Goal: Information Seeking & Learning: Learn about a topic

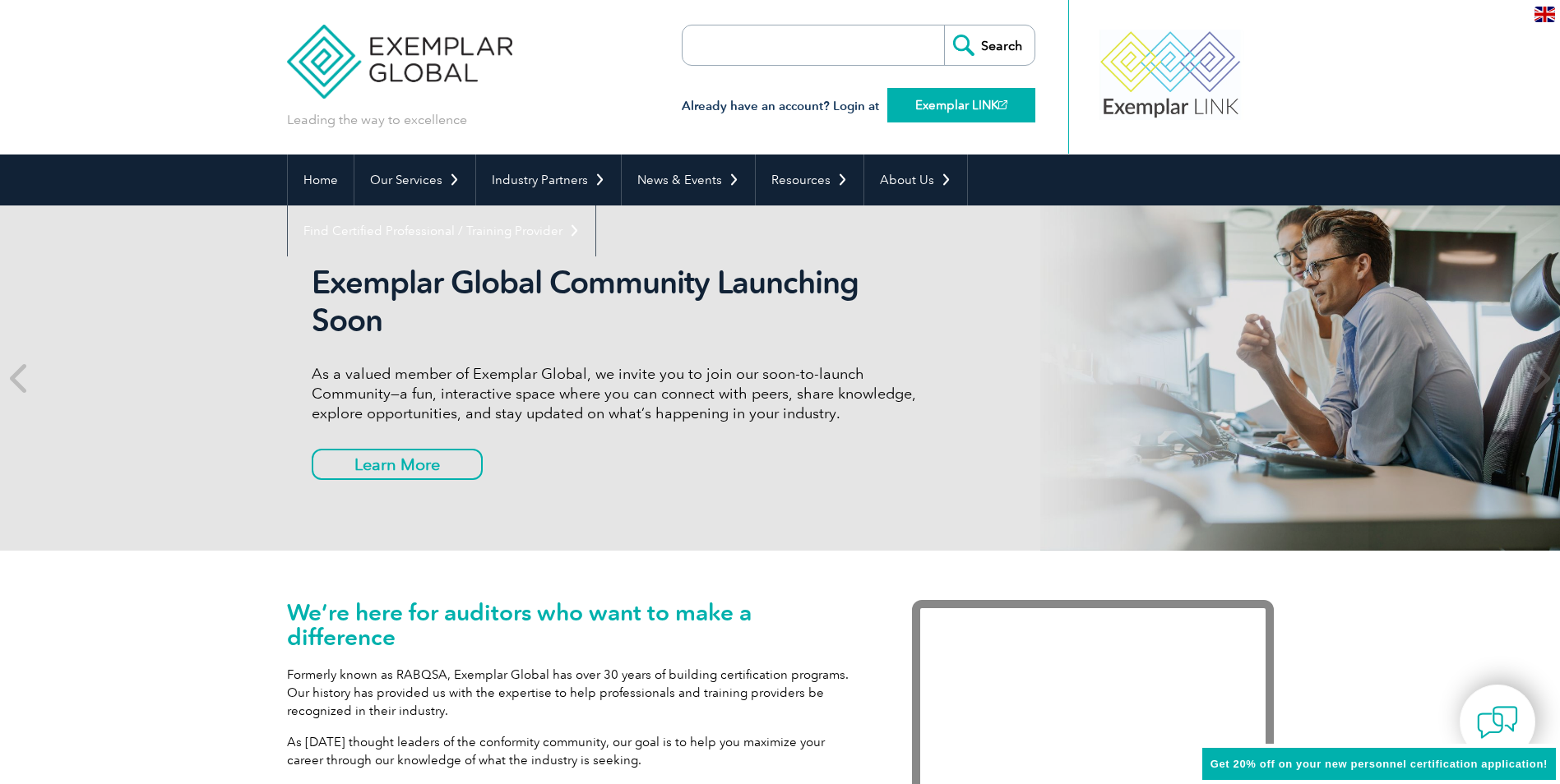
click at [934, 111] on link "Exemplar LINK" at bounding box center [962, 105] width 148 height 34
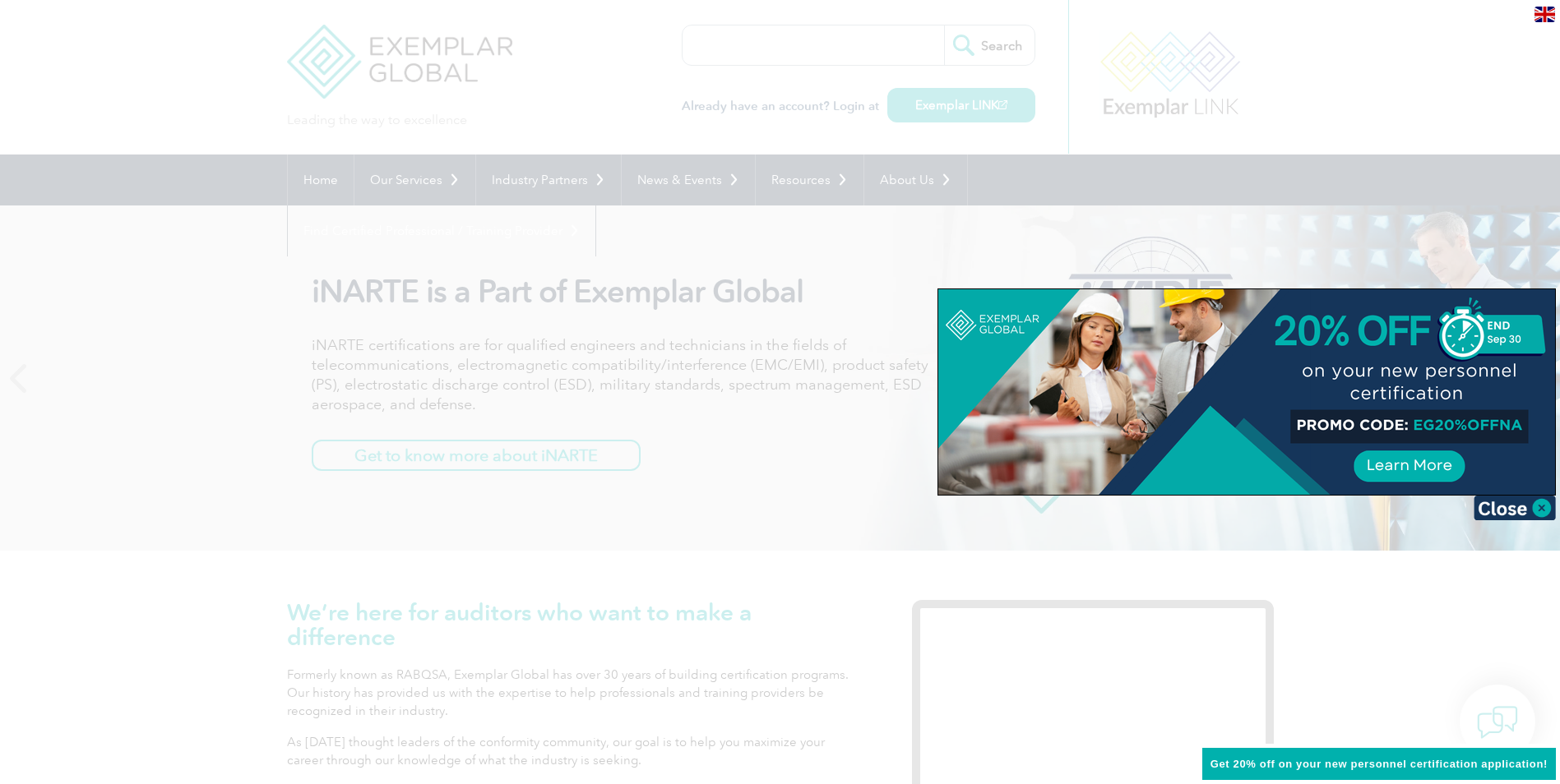
click at [1550, 503] on img at bounding box center [1515, 508] width 83 height 25
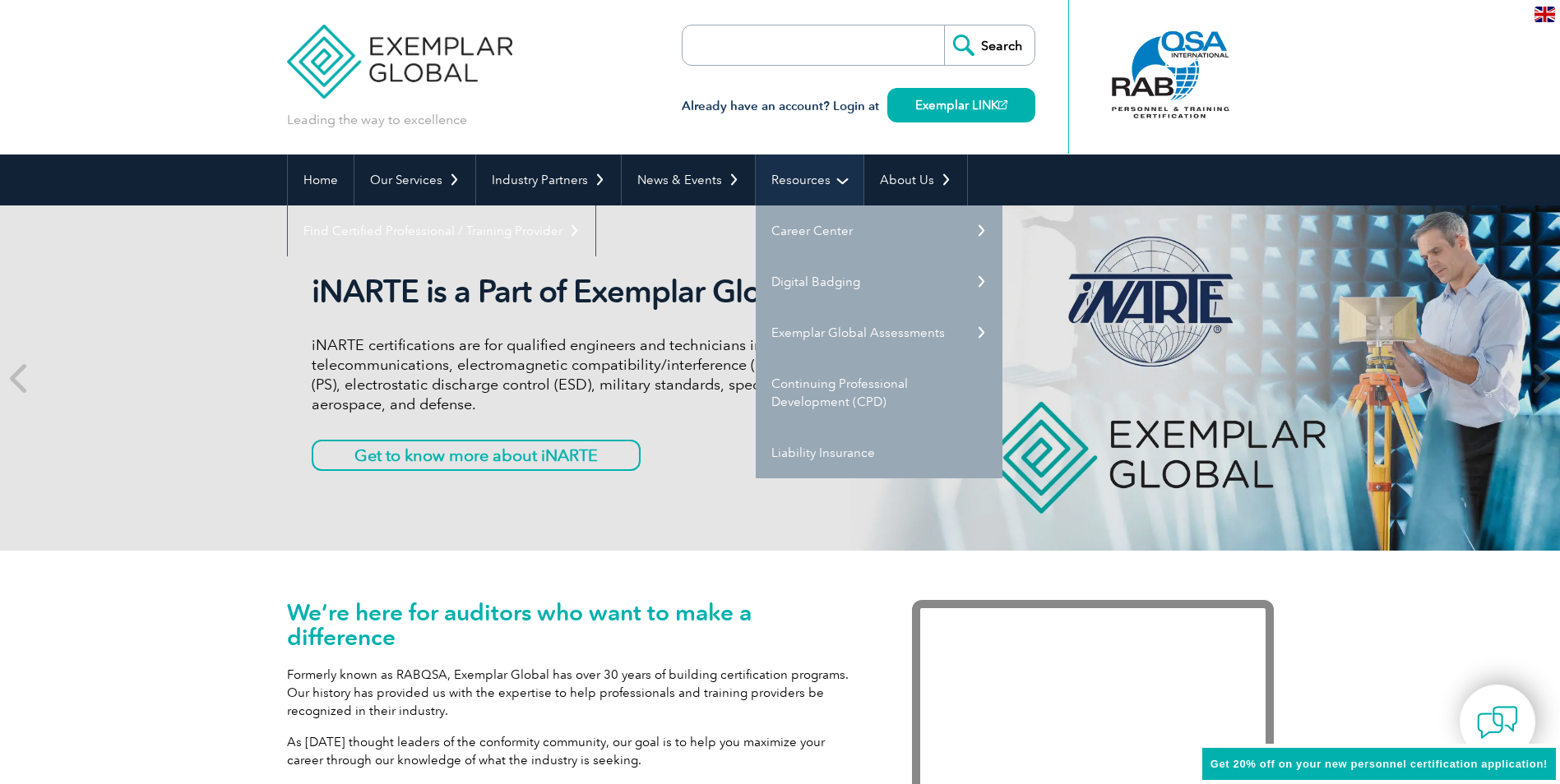
click at [803, 179] on link "Resources" at bounding box center [809, 181] width 107 height 51
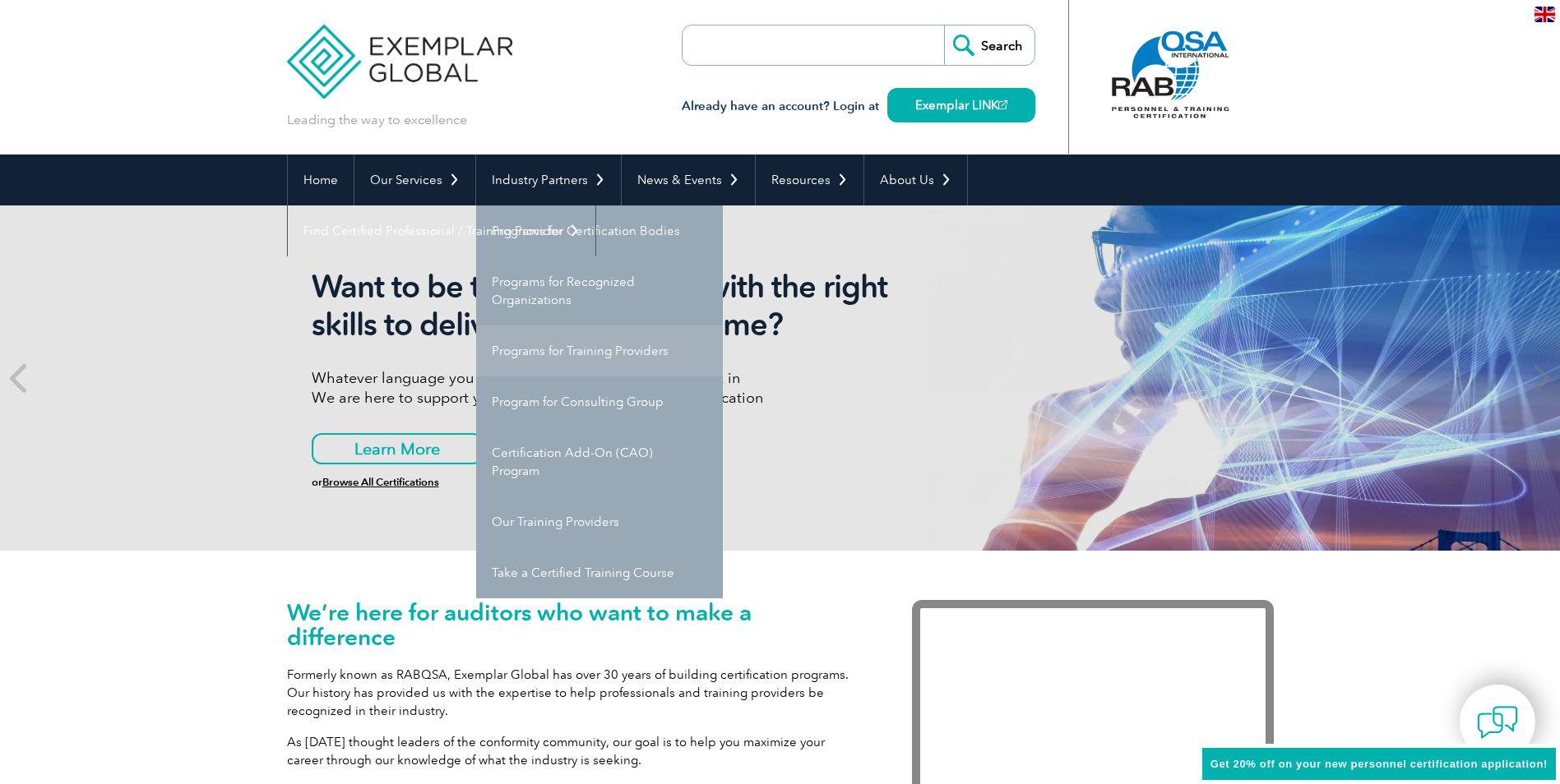
click at [577, 339] on link "Programs for Training Providers" at bounding box center [600, 352] width 247 height 51
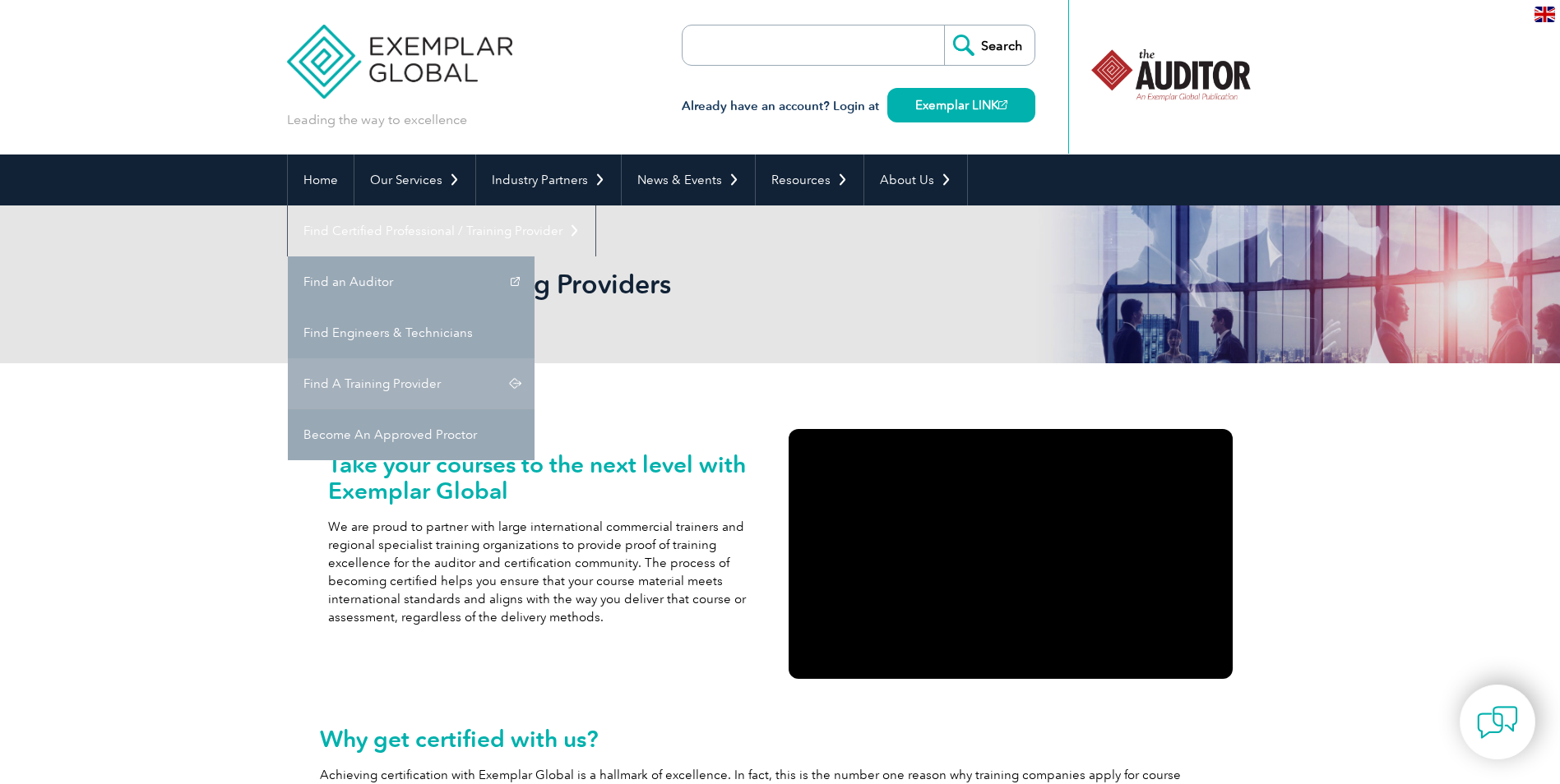
click at [534, 358] on link "Find A Training Provider" at bounding box center [412, 384] width 247 height 51
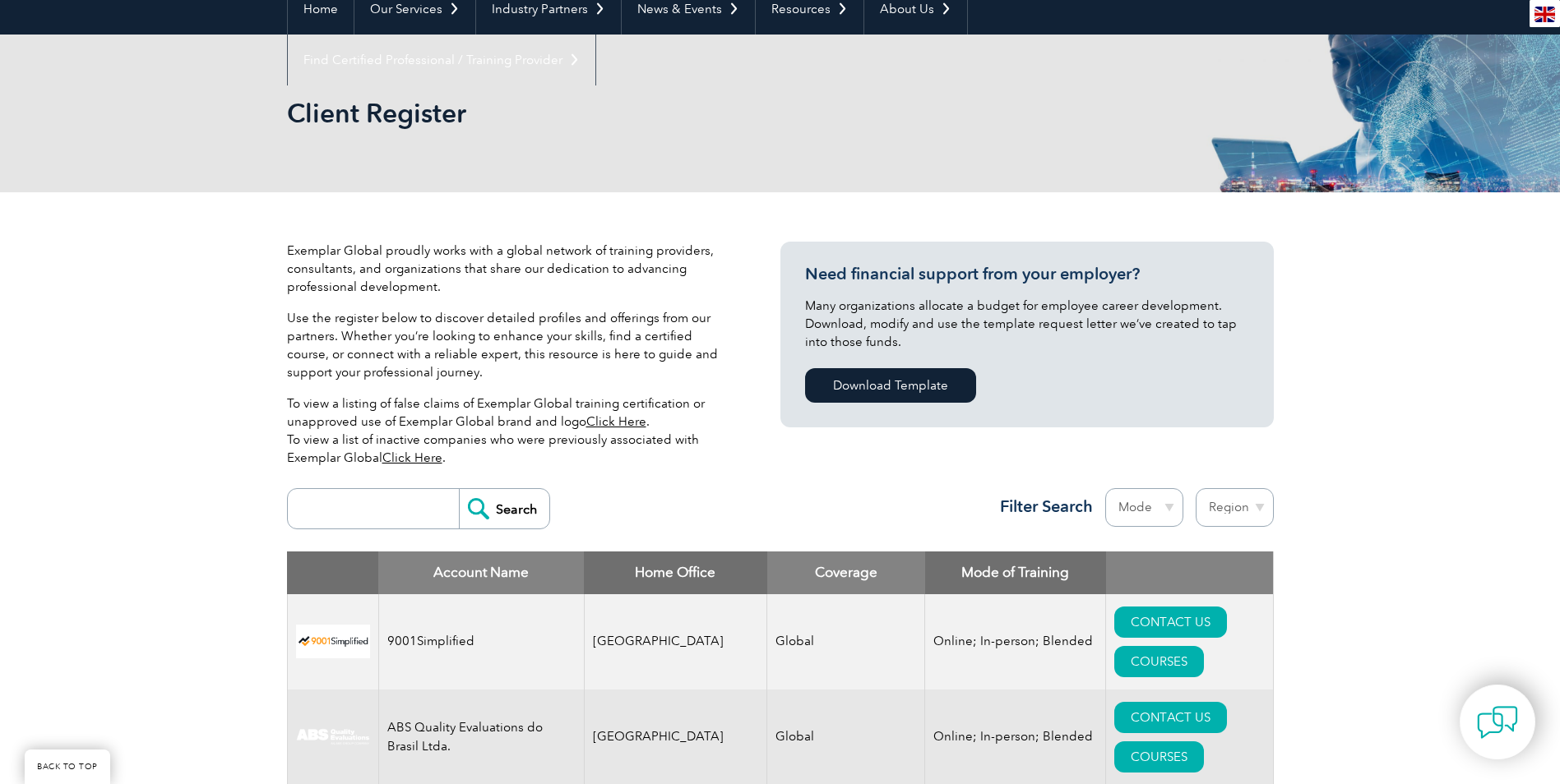
scroll to position [370, 0]
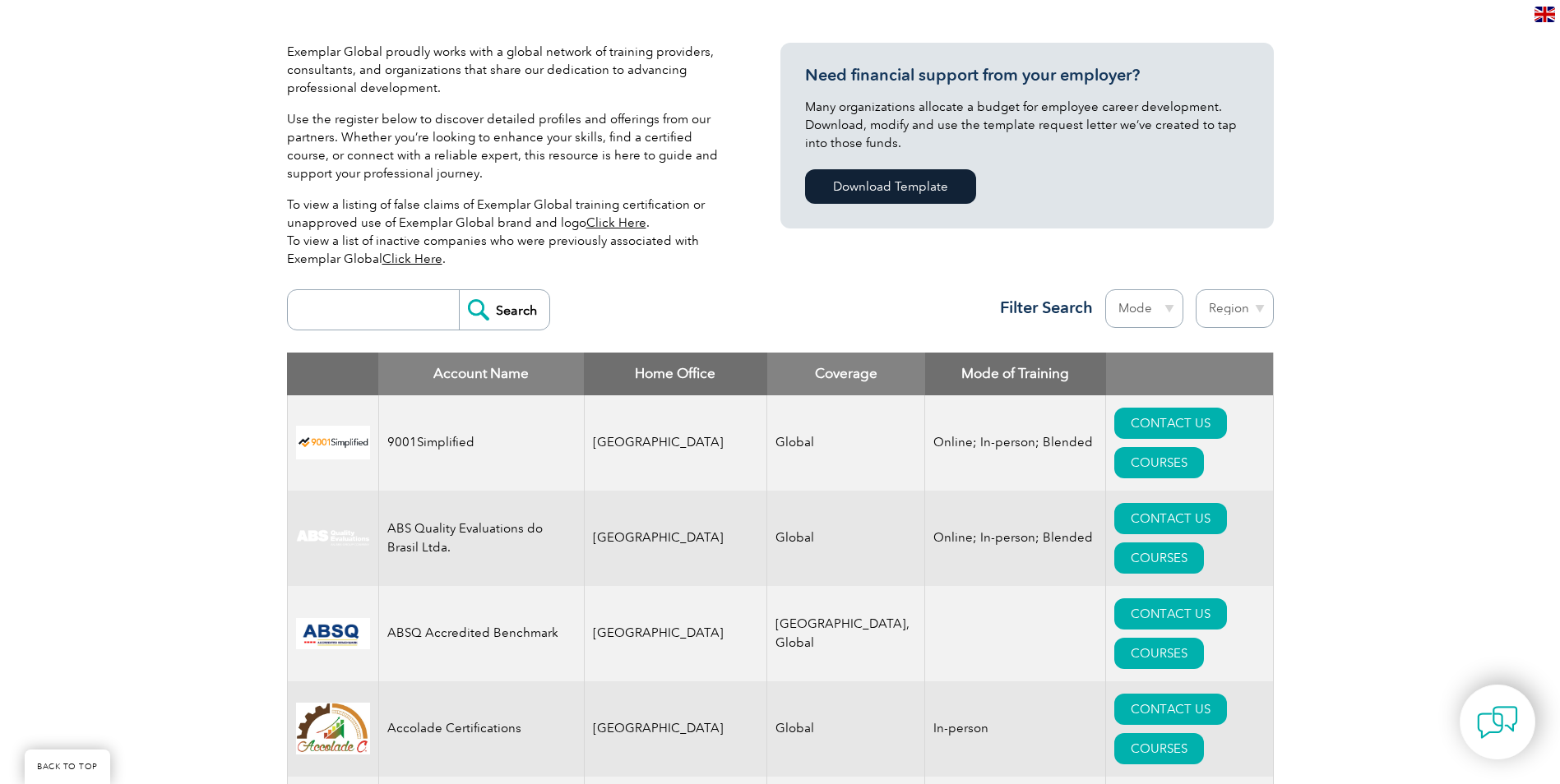
click at [412, 305] on input "search" at bounding box center [376, 310] width 163 height 40
type input "ERM"
click at [488, 315] on input "Search" at bounding box center [504, 310] width 90 height 40
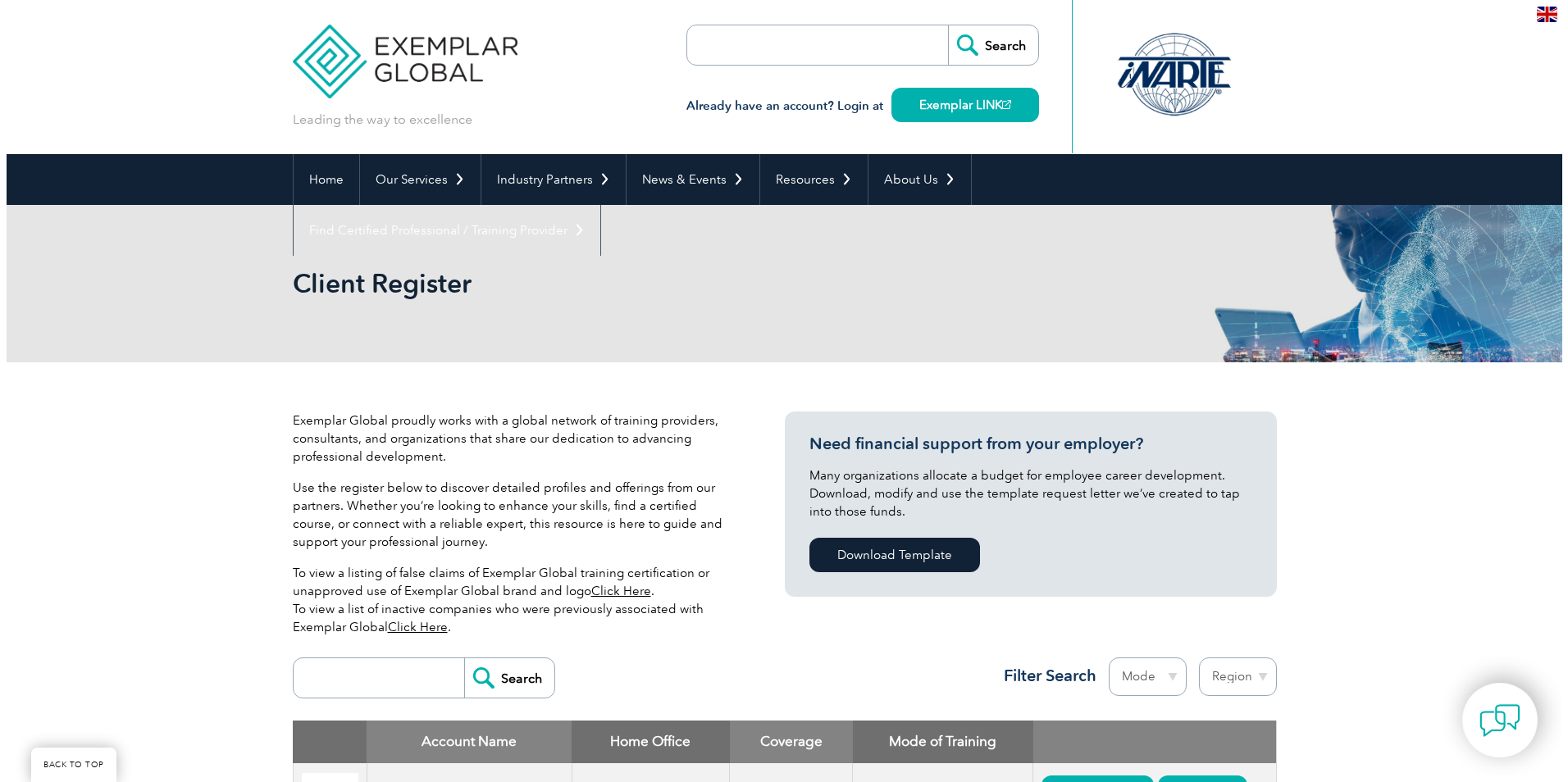
scroll to position [256, 0]
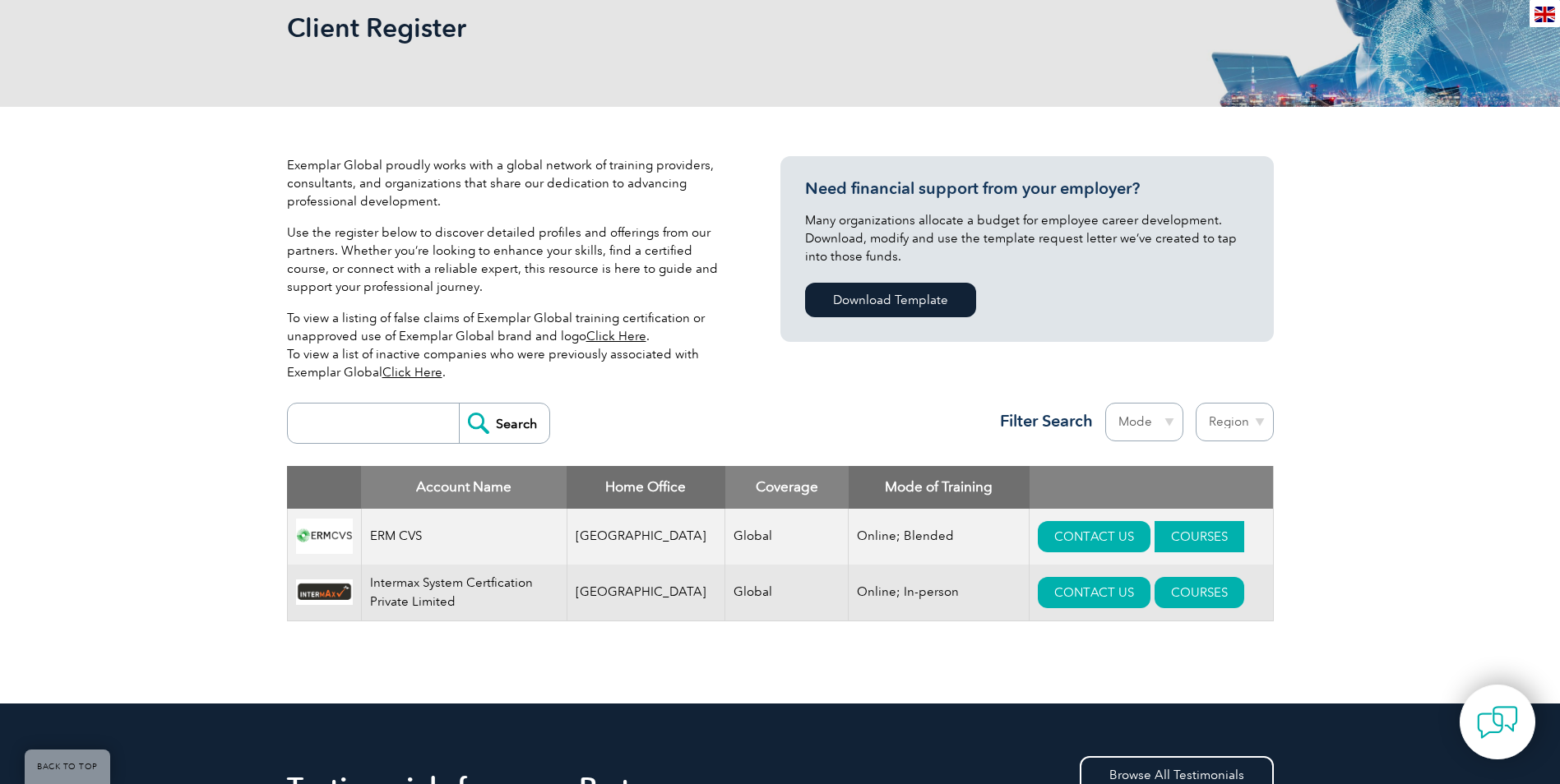
click at [1155, 538] on link "COURSES" at bounding box center [1200, 537] width 89 height 31
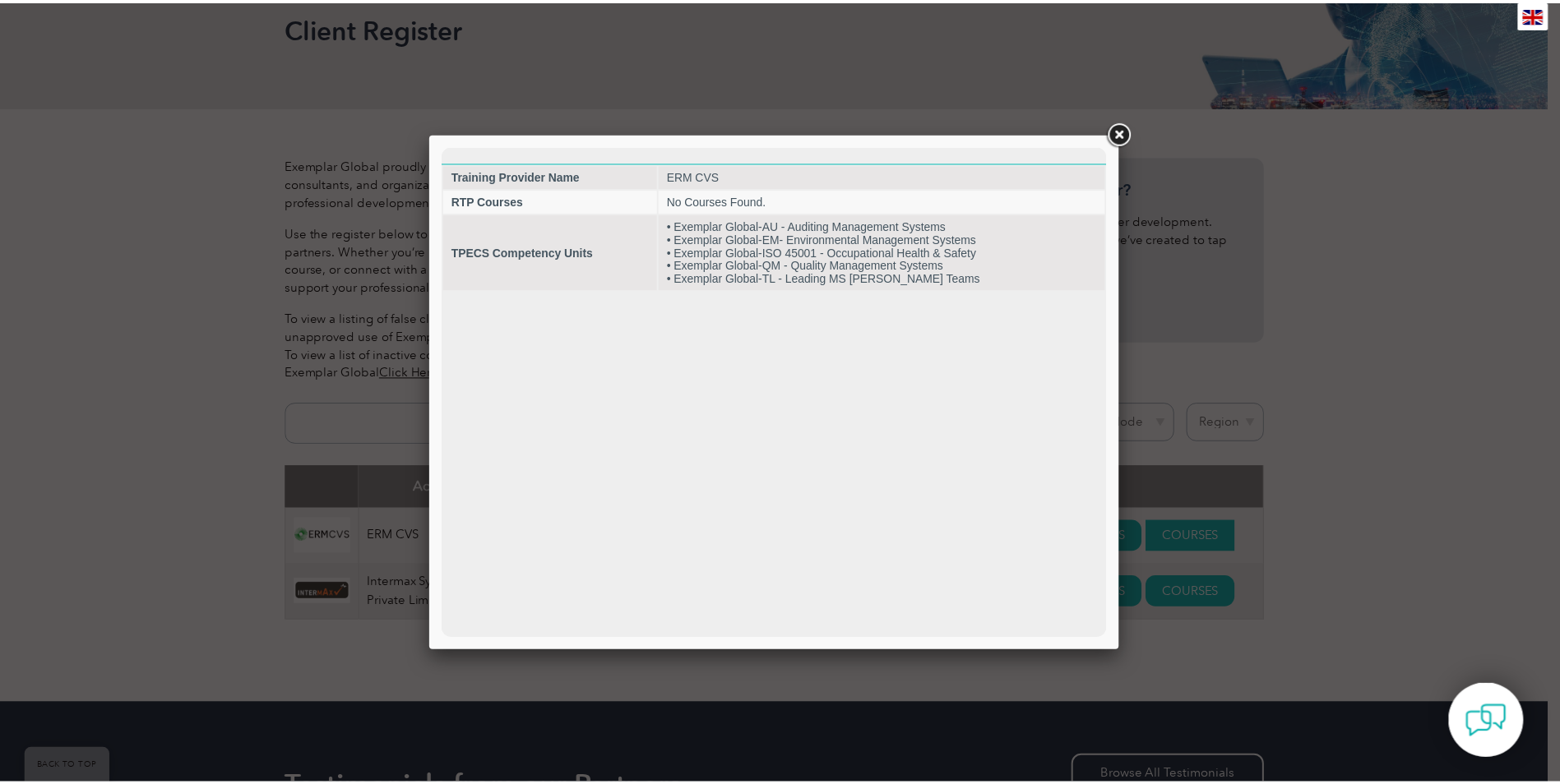
scroll to position [0, 0]
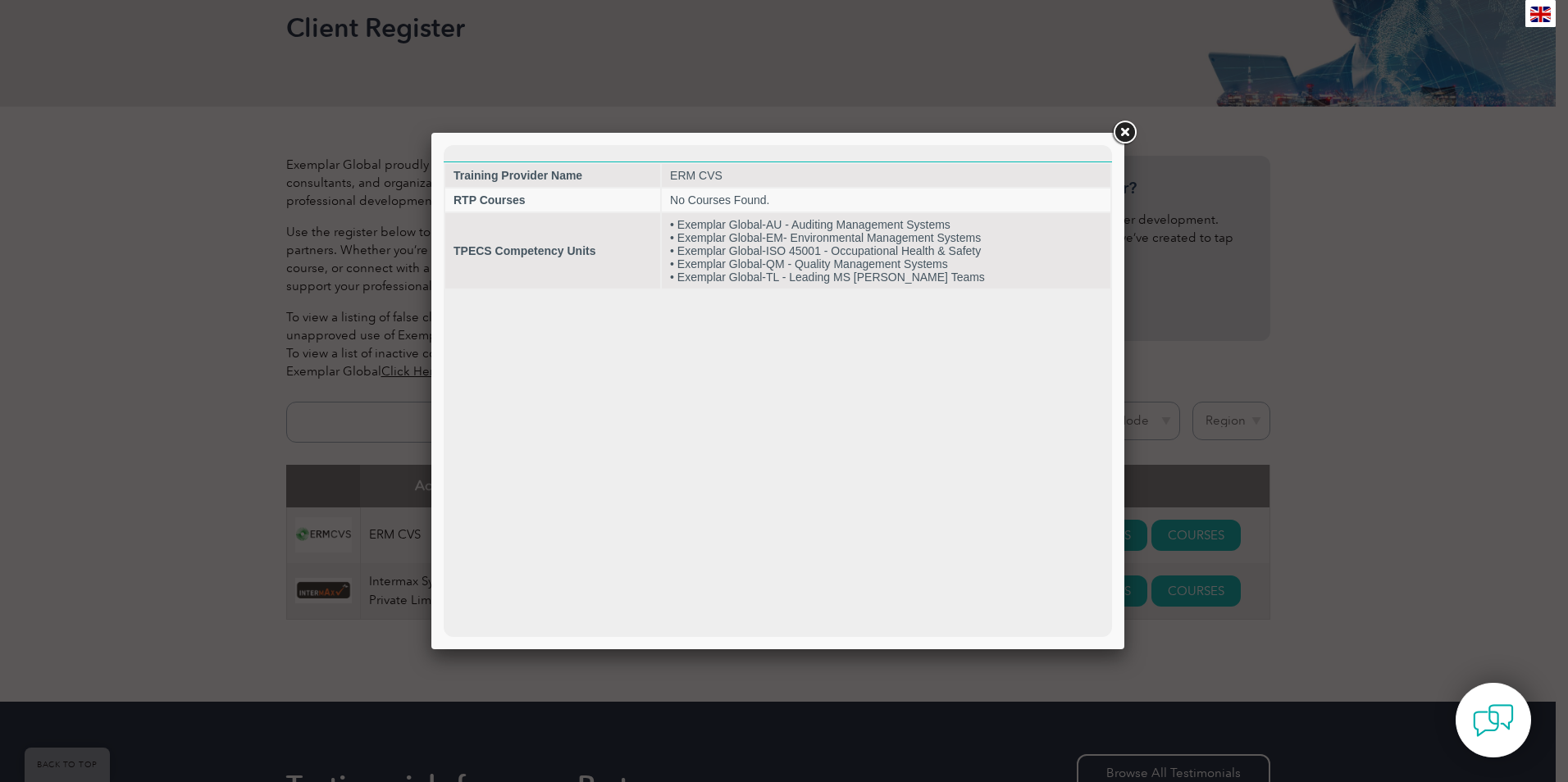
click at [1123, 131] on link at bounding box center [1124, 133] width 29 height 29
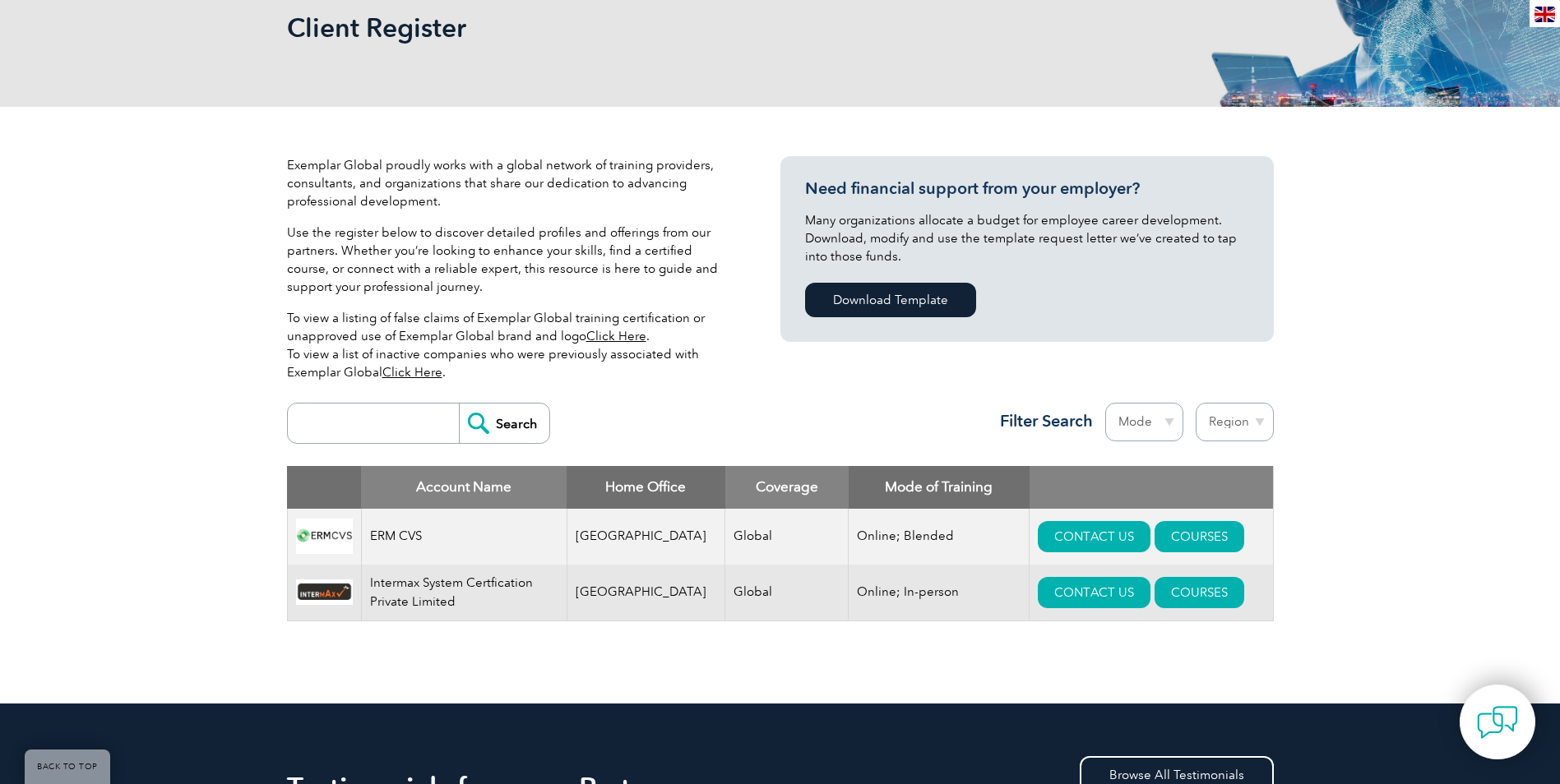
click at [416, 424] on input "search" at bounding box center [376, 424] width 163 height 40
type input "BSI"
click at [459, 404] on input "Search" at bounding box center [504, 424] width 90 height 40
click at [493, 421] on input "Search" at bounding box center [504, 424] width 90 height 40
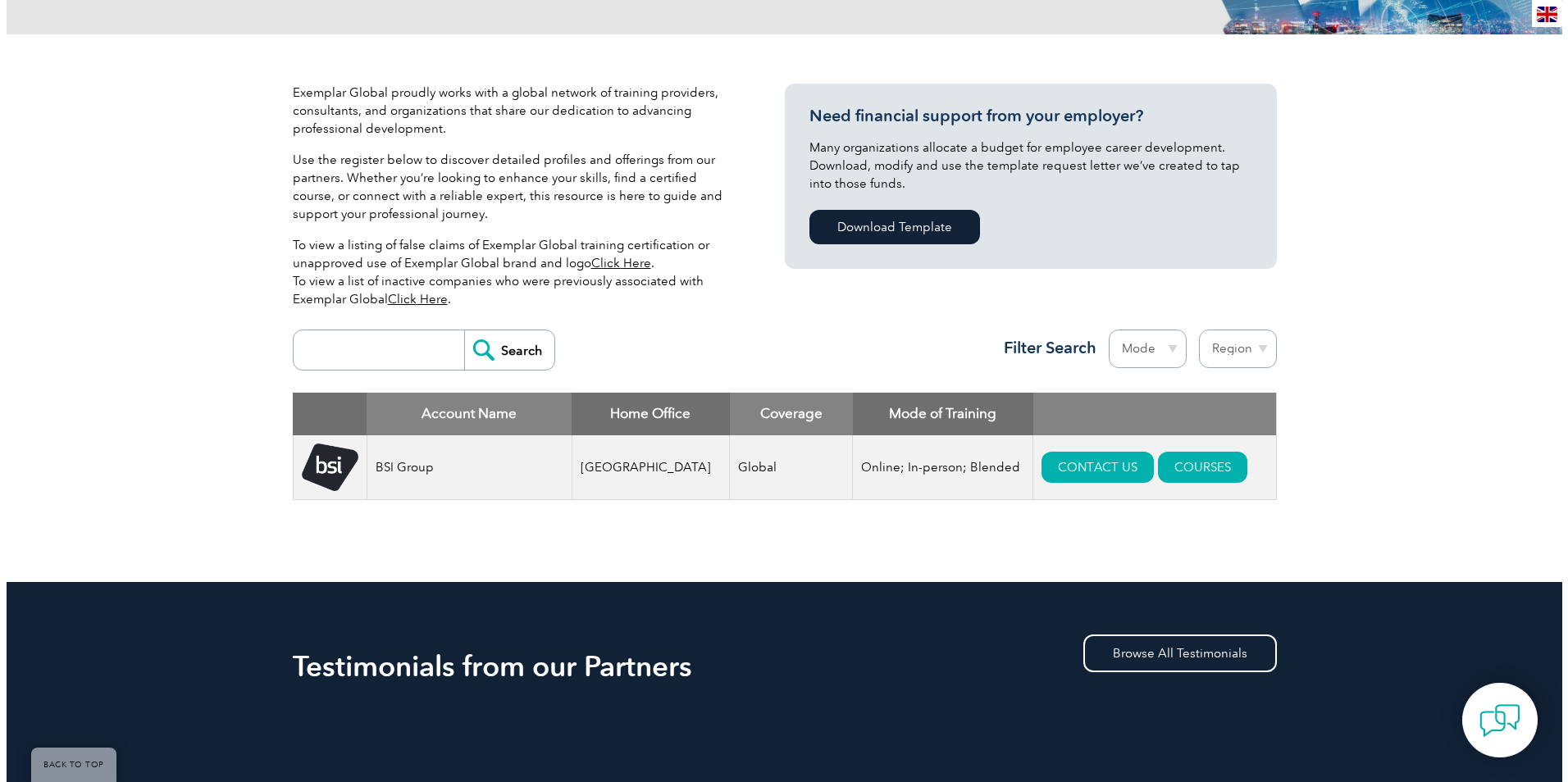
scroll to position [331, 0]
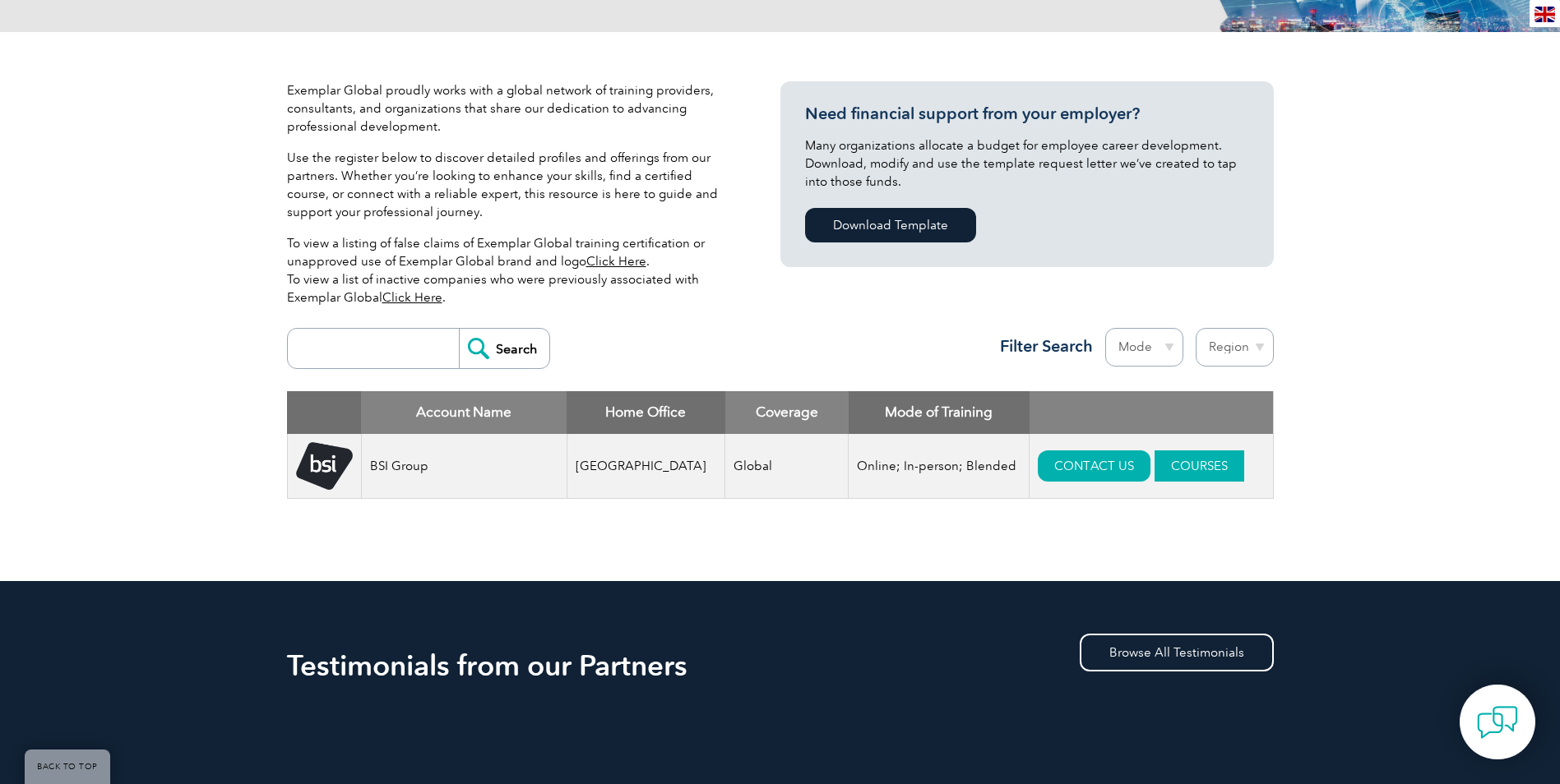
click at [1163, 467] on link "COURSES" at bounding box center [1200, 466] width 89 height 31
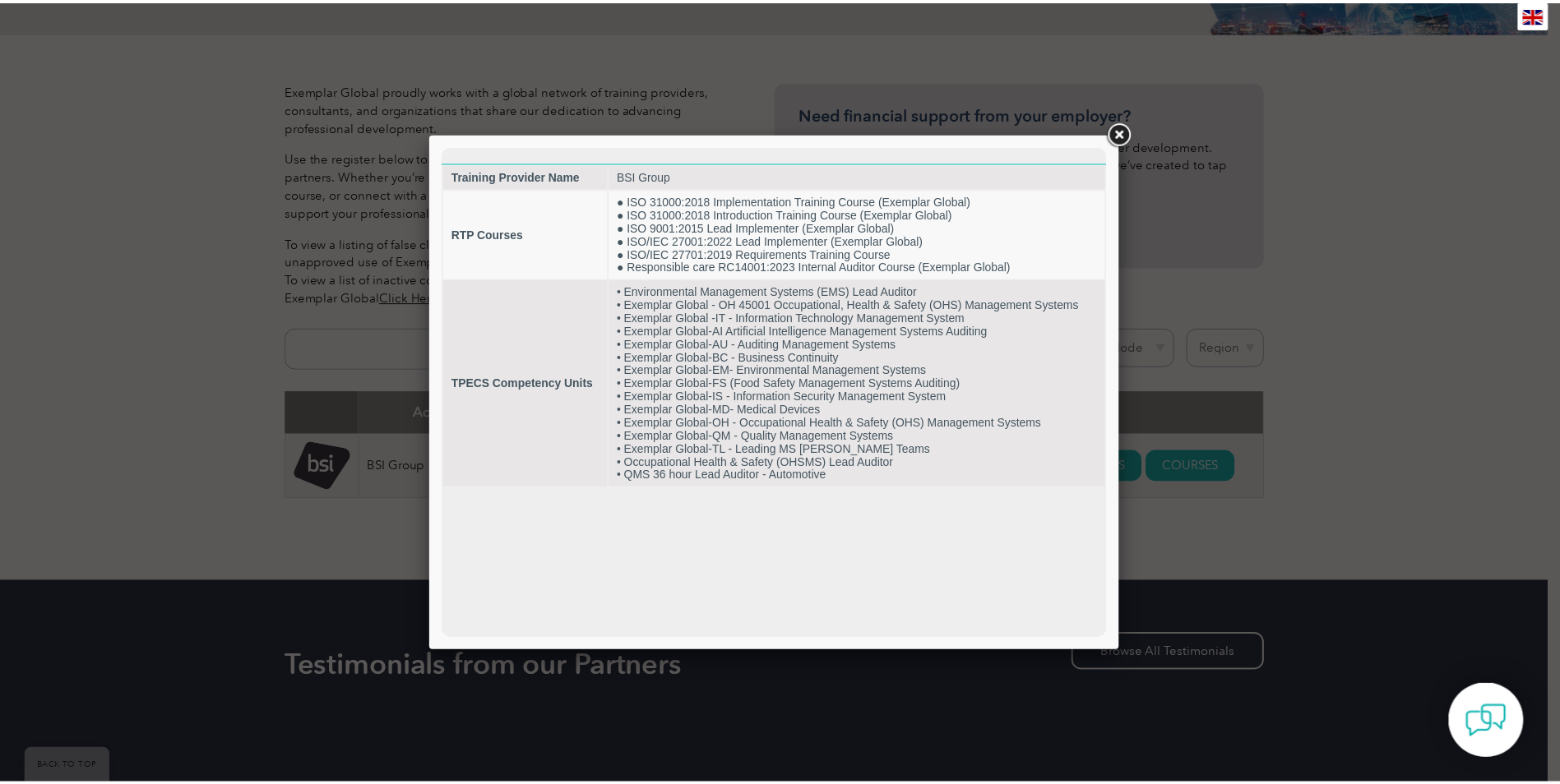
scroll to position [0, 0]
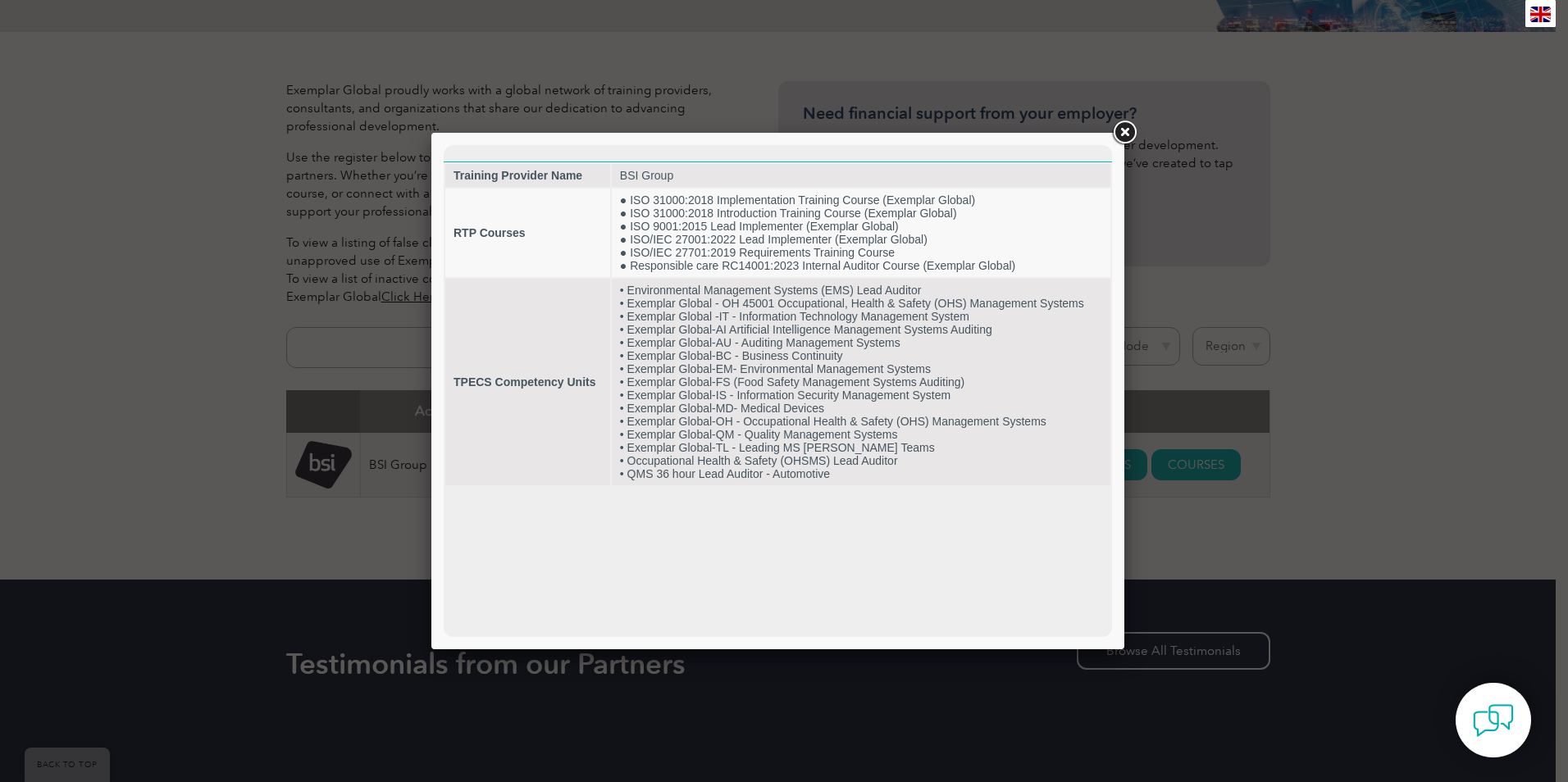
click at [1126, 132] on link at bounding box center [1124, 133] width 29 height 29
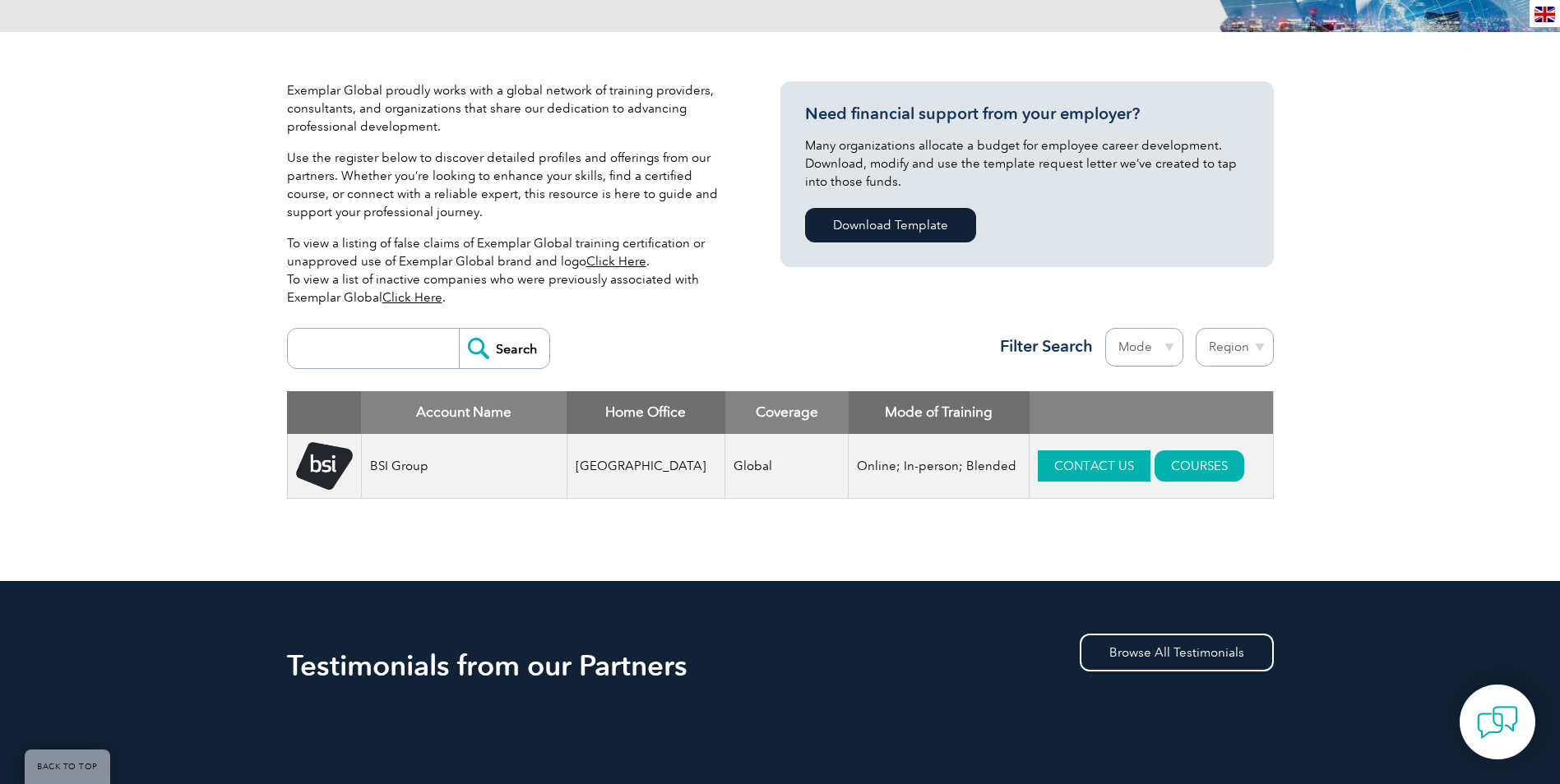
click at [1066, 461] on link "CONTACT US" at bounding box center [1094, 466] width 113 height 31
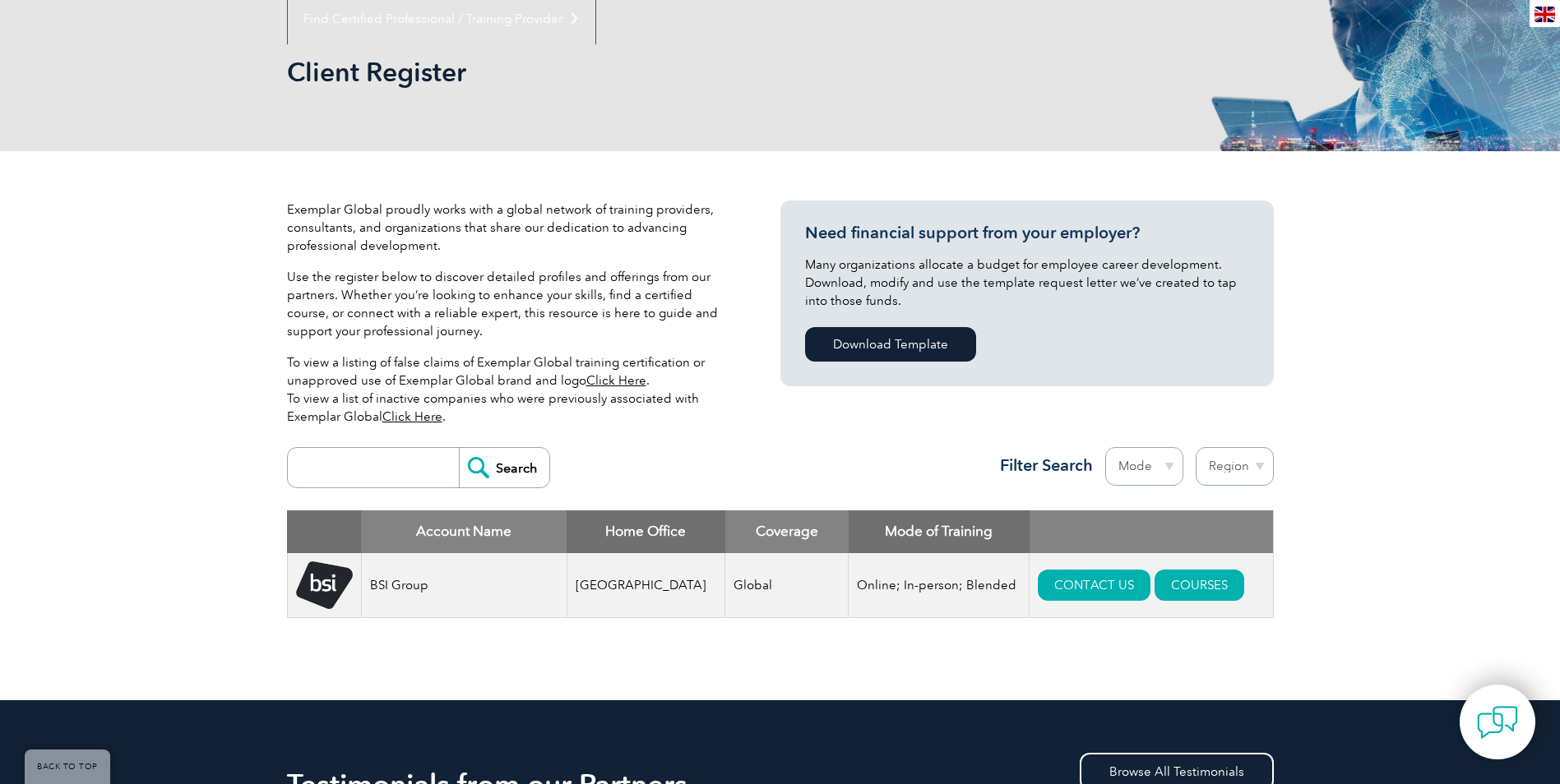
scroll to position [207, 0]
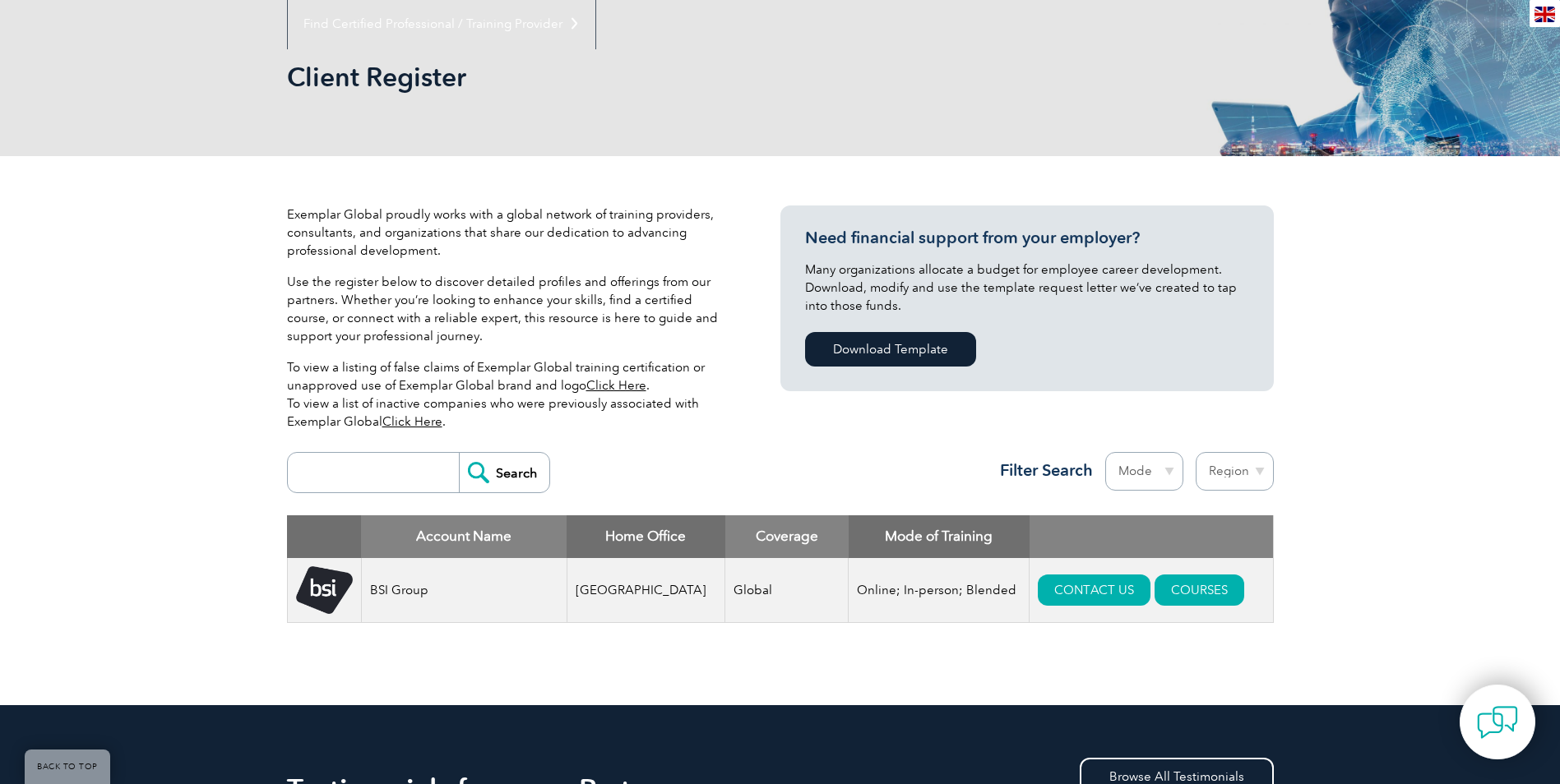
click at [411, 595] on td "BSI Group" at bounding box center [464, 591] width 205 height 65
click at [302, 593] on img at bounding box center [324, 590] width 57 height 48
click at [607, 585] on td "[GEOGRAPHIC_DATA]" at bounding box center [645, 591] width 159 height 65
click at [878, 585] on td "Online; In-person; Blended" at bounding box center [939, 591] width 181 height 65
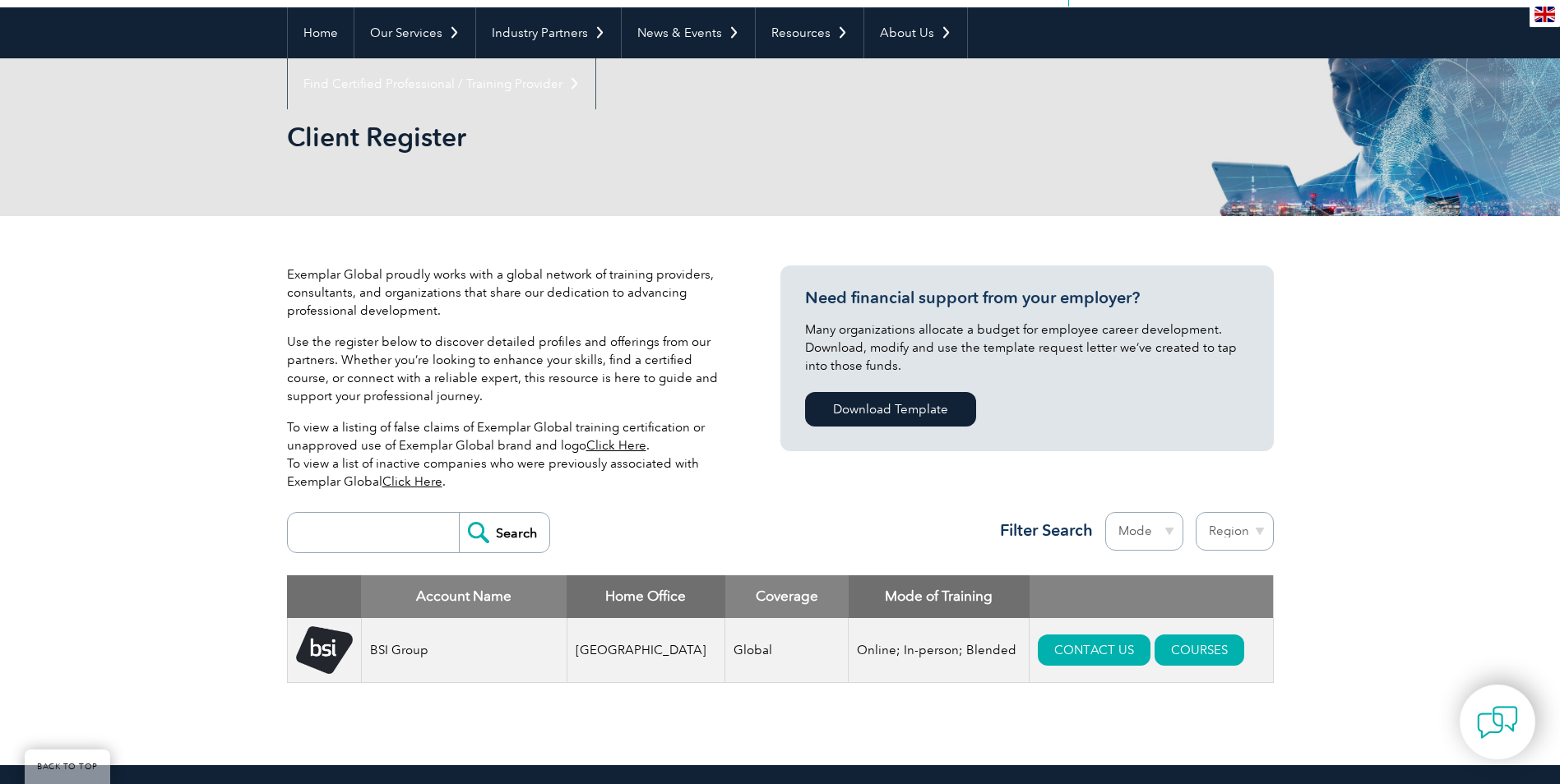
scroll to position [0, 0]
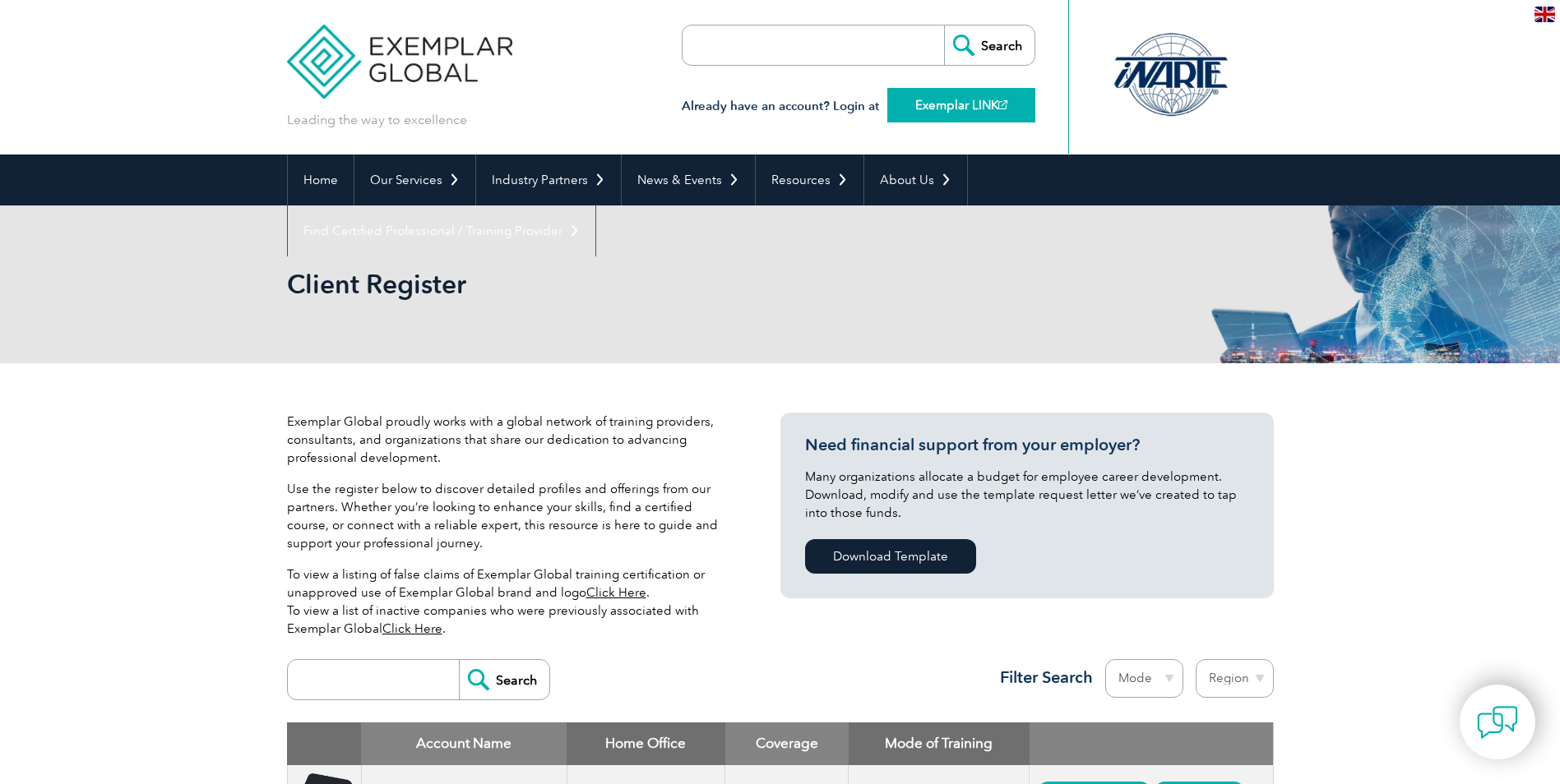
click at [925, 108] on link "Exemplar LINK" at bounding box center [962, 105] width 148 height 34
